Goal: Transaction & Acquisition: Purchase product/service

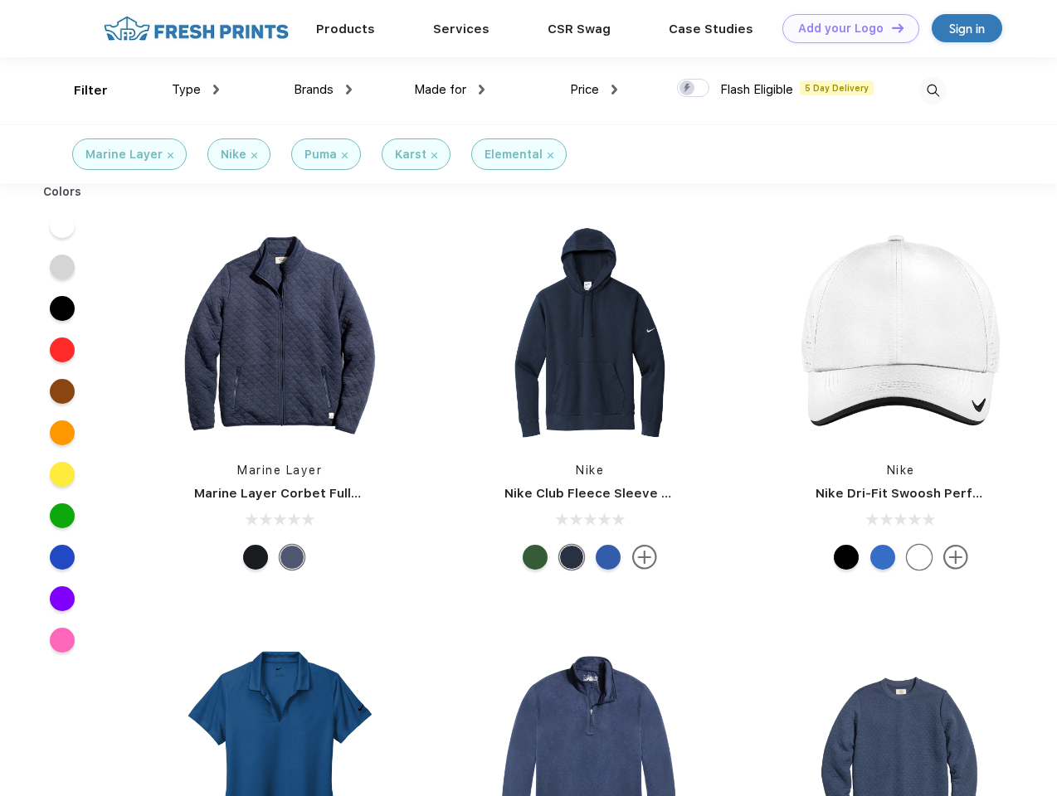
click at [844, 28] on link "Add your Logo Design Tool" at bounding box center [850, 28] width 137 height 29
click at [0, 0] on div "Design Tool" at bounding box center [0, 0] width 0 height 0
click at [890, 27] on link "Add your Logo Design Tool" at bounding box center [850, 28] width 137 height 29
click at [80, 90] on div "Filter" at bounding box center [91, 90] width 34 height 19
click at [196, 90] on span "Type" at bounding box center [186, 89] width 29 height 15
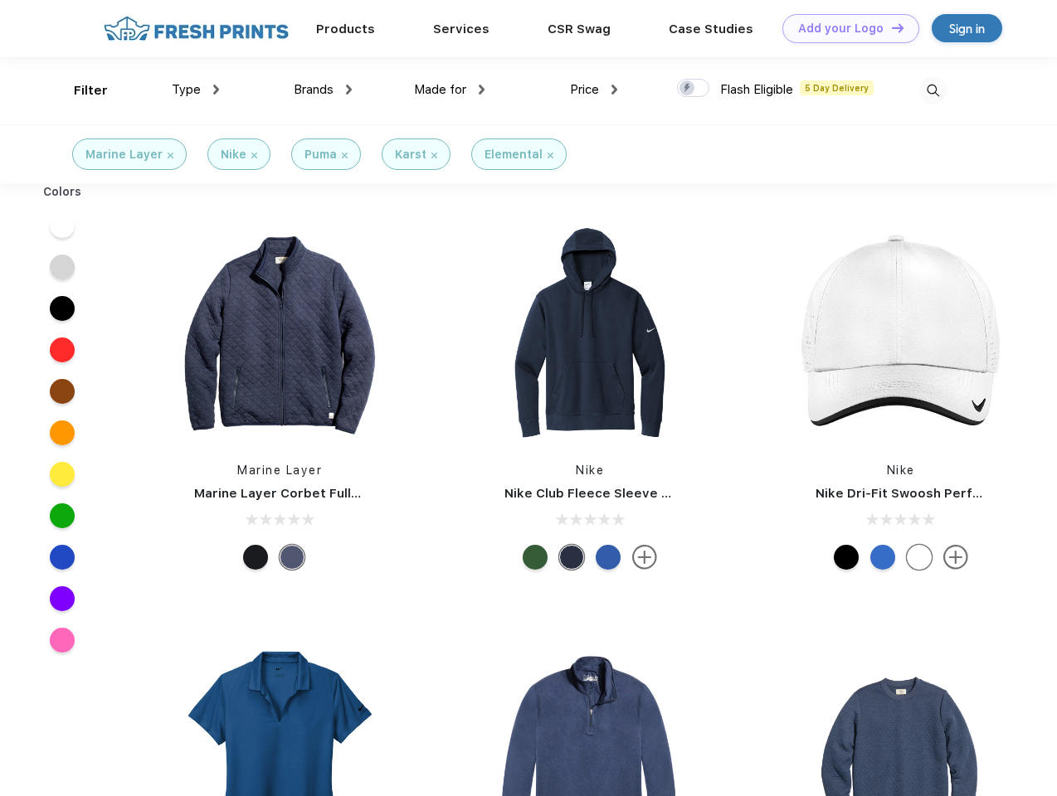
click at [323, 90] on span "Brands" at bounding box center [314, 89] width 40 height 15
click at [449, 90] on span "Made for" at bounding box center [440, 89] width 52 height 15
click at [594, 90] on span "Price" at bounding box center [584, 89] width 29 height 15
click at [693, 89] on div at bounding box center [693, 88] width 32 height 18
click at [688, 89] on input "checkbox" at bounding box center [682, 83] width 11 height 11
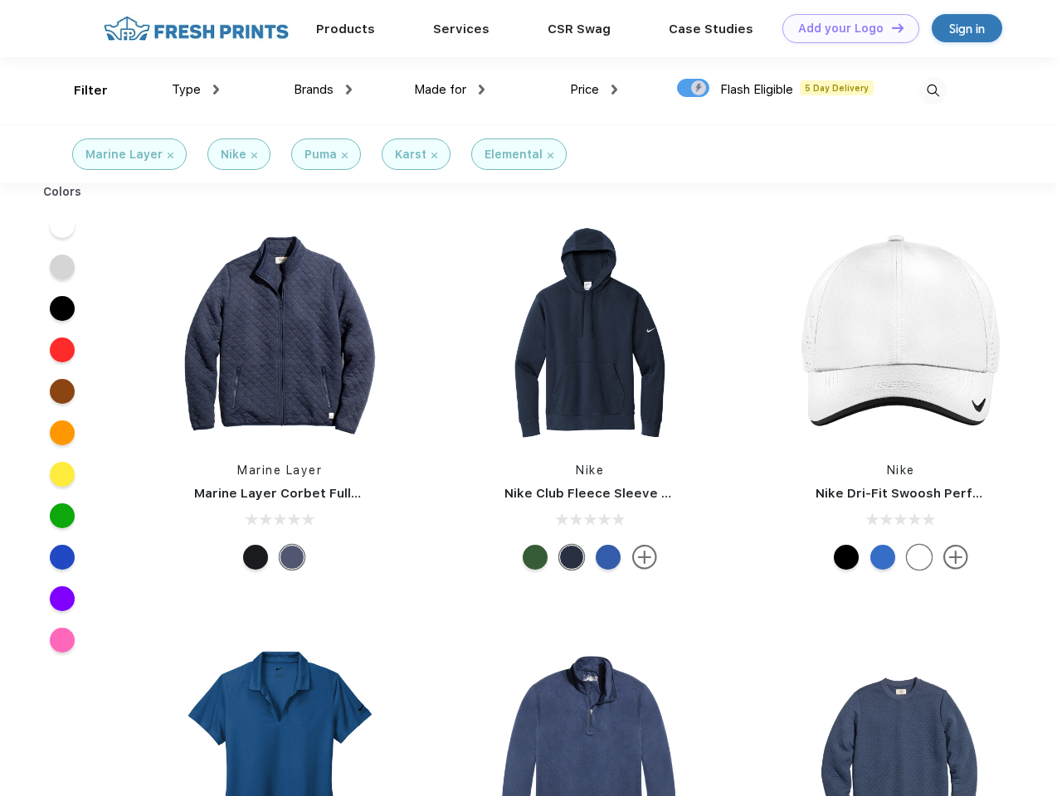
click at [932, 90] on img at bounding box center [932, 90] width 27 height 27
